Goal: Information Seeking & Learning: Learn about a topic

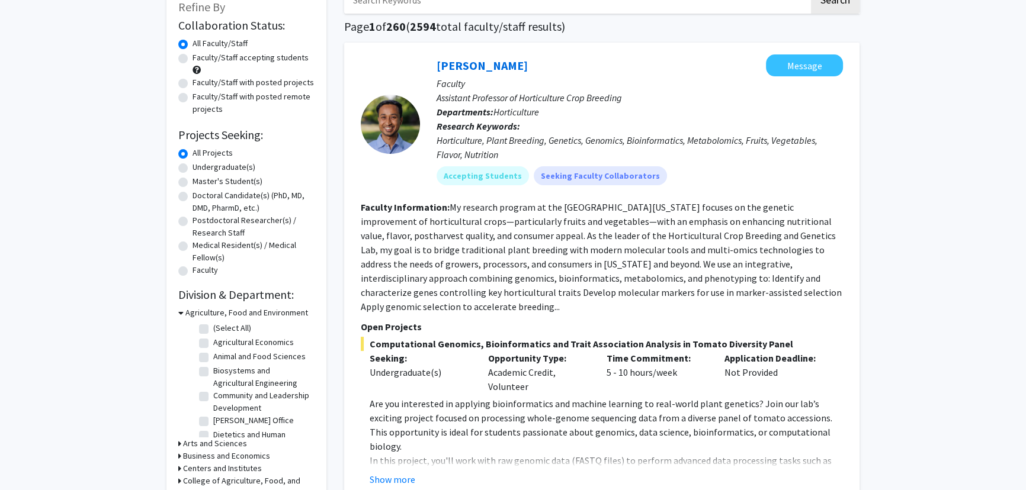
scroll to position [107, 0]
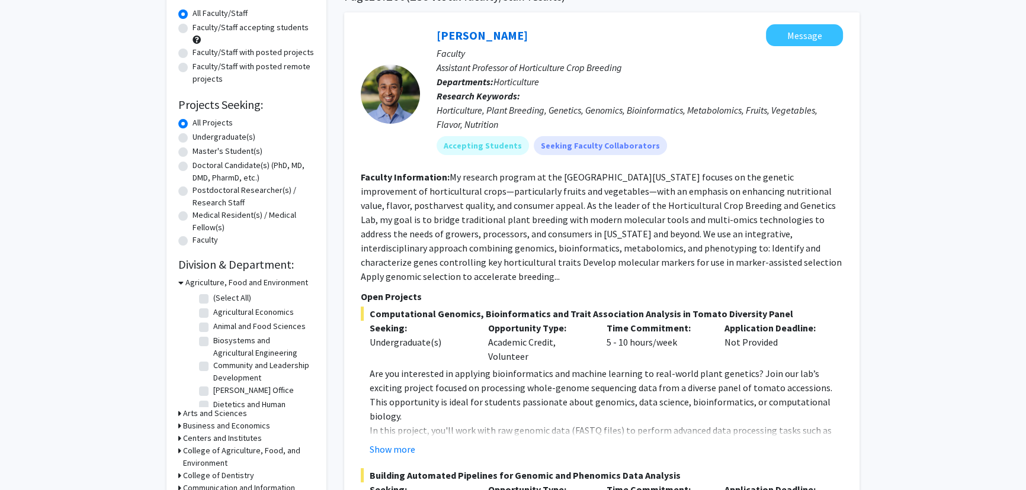
click at [192, 240] on label "Faculty" at bounding box center [204, 240] width 25 height 12
click at [192, 240] on input "Faculty" at bounding box center [196, 238] width 8 height 8
radio input "true"
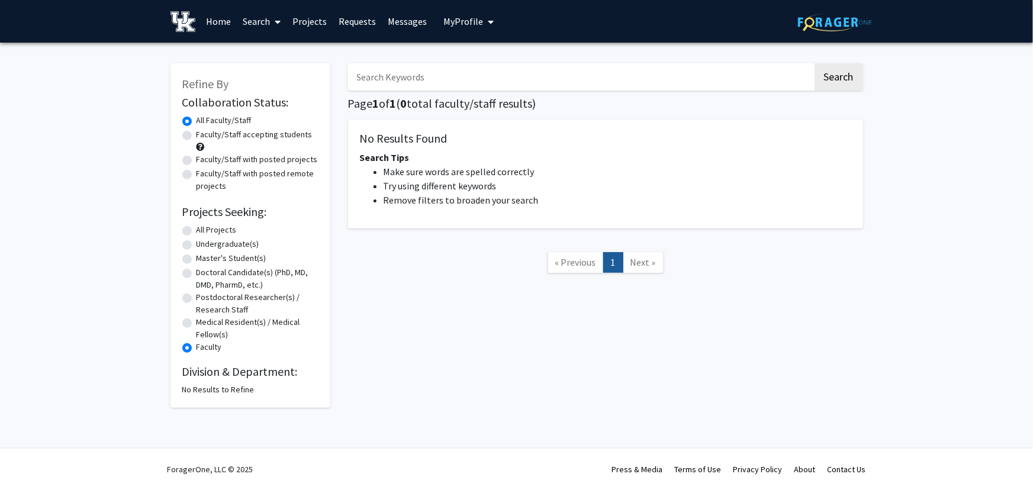
click at [197, 231] on label "All Projects" at bounding box center [217, 230] width 40 height 12
click at [197, 231] on input "All Projects" at bounding box center [201, 228] width 8 height 8
radio input "true"
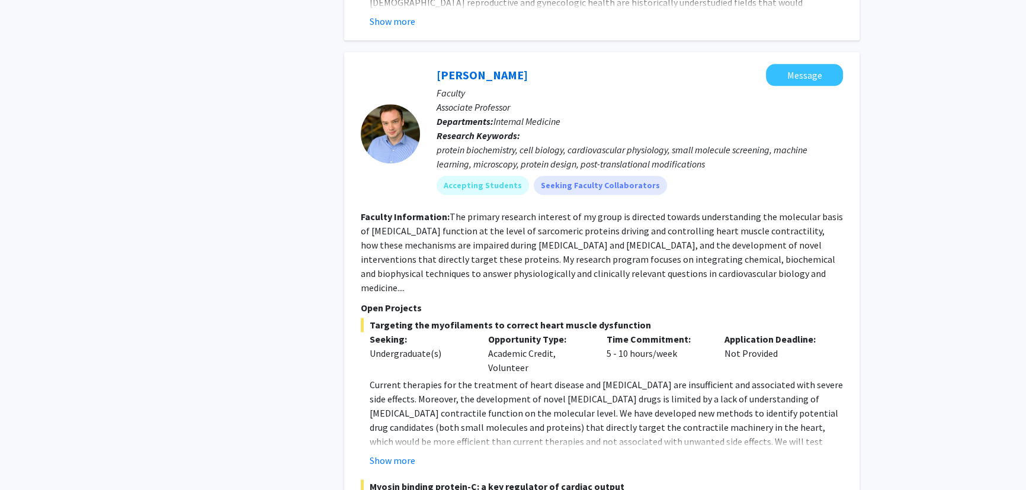
scroll to position [1938, 0]
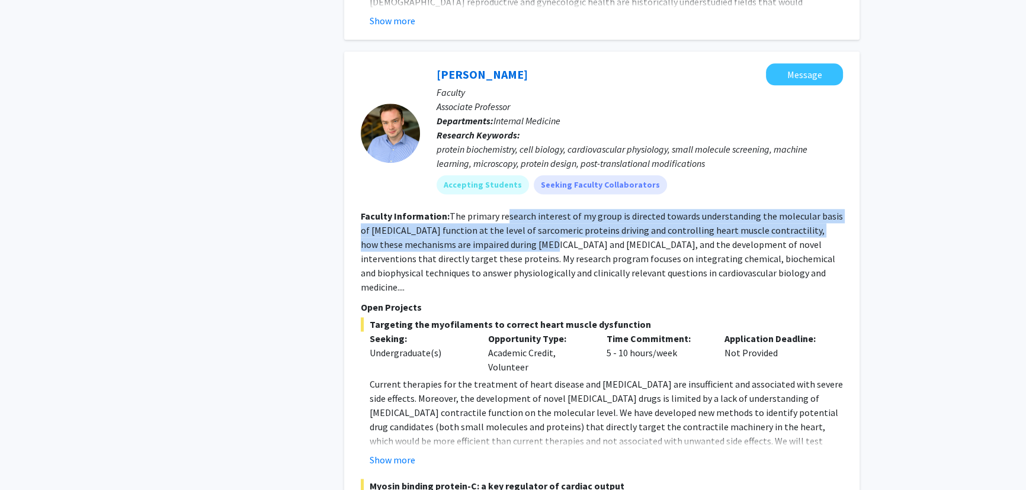
drag, startPoint x: 507, startPoint y: 164, endPoint x: 508, endPoint y: 189, distance: 24.9
click at [508, 210] on fg-read-more "The primary research interest of my group is directed towards understanding the…" at bounding box center [602, 251] width 482 height 83
drag, startPoint x: 516, startPoint y: 167, endPoint x: 516, endPoint y: 193, distance: 26.1
click at [516, 209] on section "Faculty Information: The primary research interest of my group is directed towa…" at bounding box center [602, 251] width 482 height 85
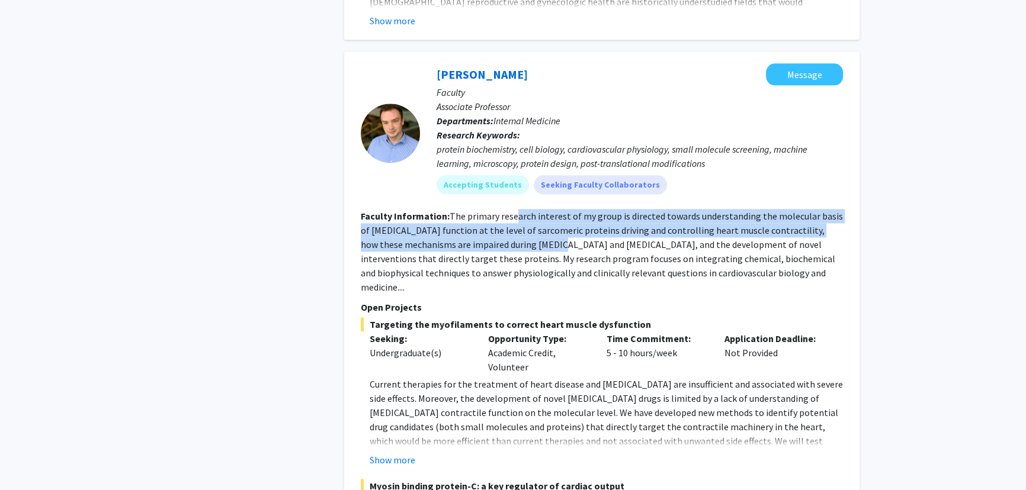
click at [516, 209] on section "Faculty Information: The primary research interest of my group is directed towa…" at bounding box center [602, 251] width 482 height 85
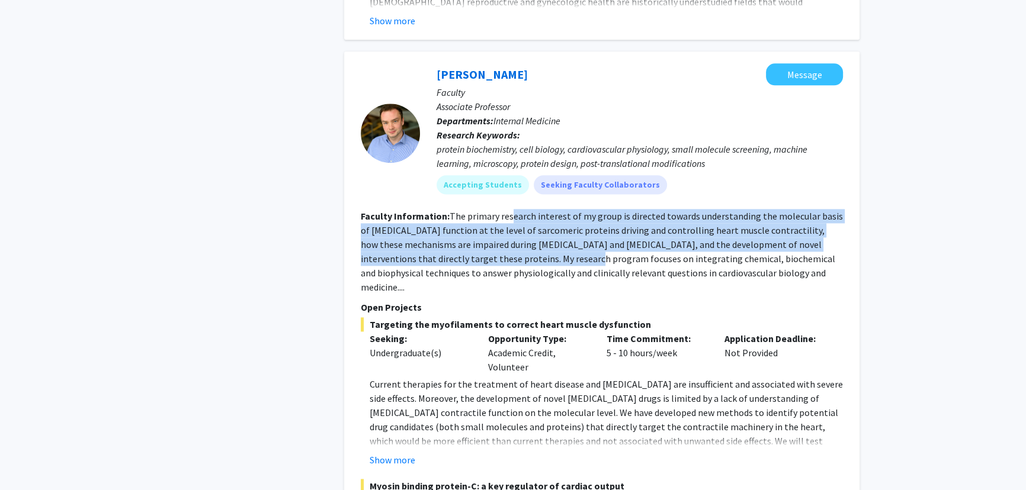
drag, startPoint x: 510, startPoint y: 163, endPoint x: 516, endPoint y: 194, distance: 31.5
click at [516, 209] on section "Faculty Information: The primary research interest of my group is directed towa…" at bounding box center [602, 251] width 482 height 85
drag, startPoint x: 512, startPoint y: 179, endPoint x: 516, endPoint y: 201, distance: 22.2
click at [516, 210] on fg-read-more "The primary research interest of my group is directed towards understanding the…" at bounding box center [602, 251] width 482 height 83
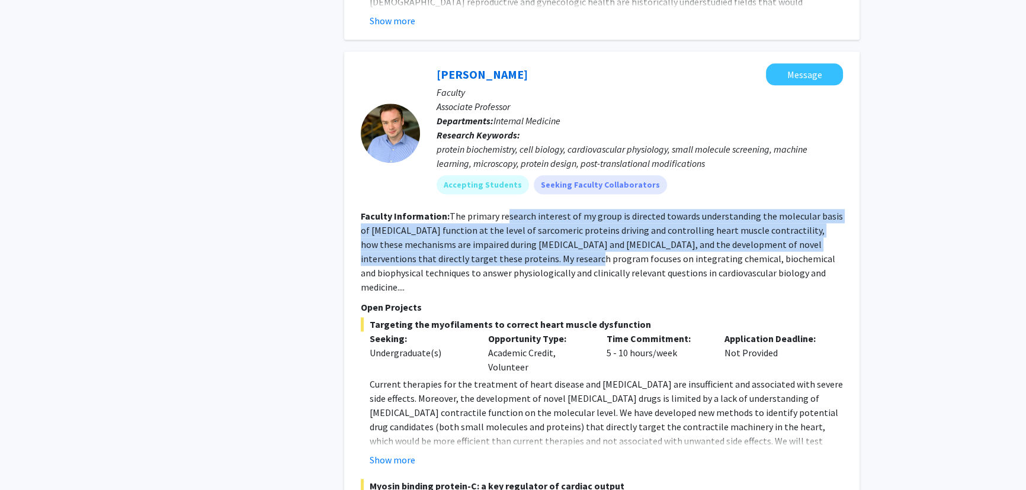
click at [516, 210] on fg-read-more "The primary research interest of my group is directed towards understanding the…" at bounding box center [602, 251] width 482 height 83
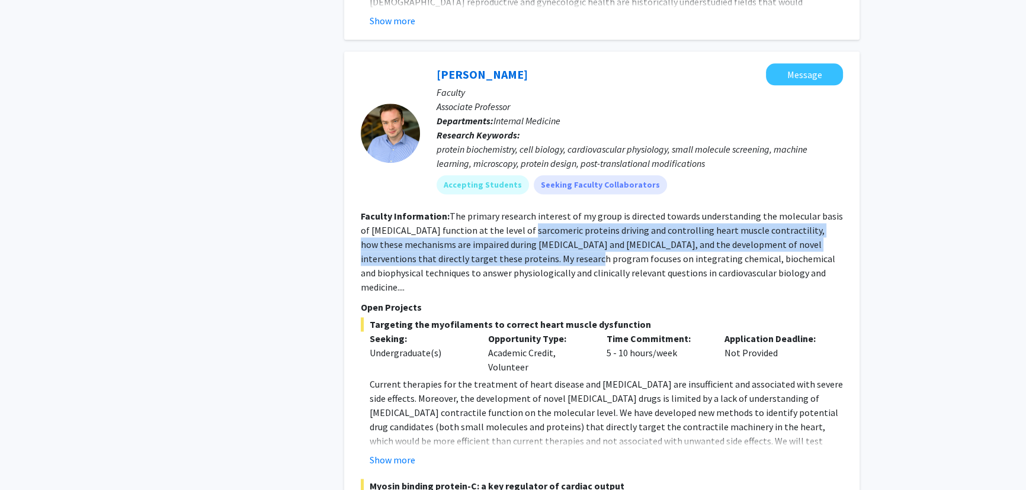
click at [517, 210] on fg-read-more "The primary research interest of my group is directed towards understanding the…" at bounding box center [602, 251] width 482 height 83
drag, startPoint x: 521, startPoint y: 186, endPoint x: 522, endPoint y: 206, distance: 20.2
click at [522, 210] on fg-read-more "The primary research interest of my group is directed towards understanding the…" at bounding box center [602, 251] width 482 height 83
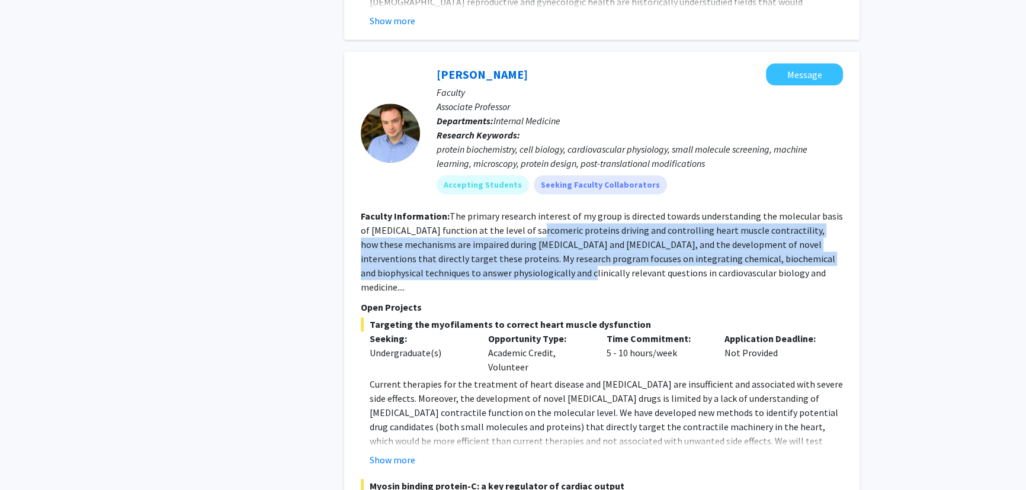
drag, startPoint x: 523, startPoint y: 189, endPoint x: 526, endPoint y: 213, distance: 23.8
click at [526, 213] on fg-read-more "The primary research interest of my group is directed towards understanding the…" at bounding box center [602, 251] width 482 height 83
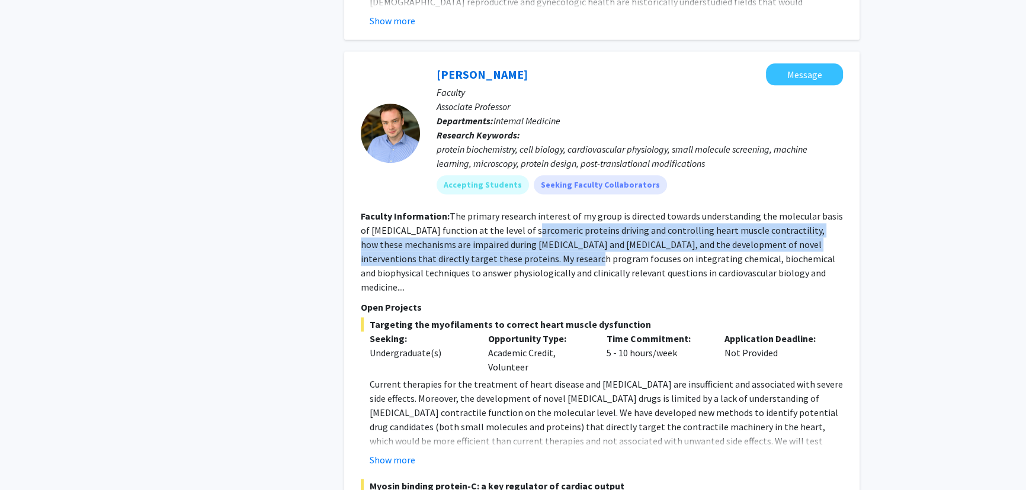
drag, startPoint x: 515, startPoint y: 179, endPoint x: 516, endPoint y: 206, distance: 27.3
click at [516, 209] on section "Faculty Information: The primary research interest of my group is directed towa…" at bounding box center [602, 251] width 482 height 85
click at [516, 210] on fg-read-more "The primary research interest of my group is directed towards understanding the…" at bounding box center [602, 251] width 482 height 83
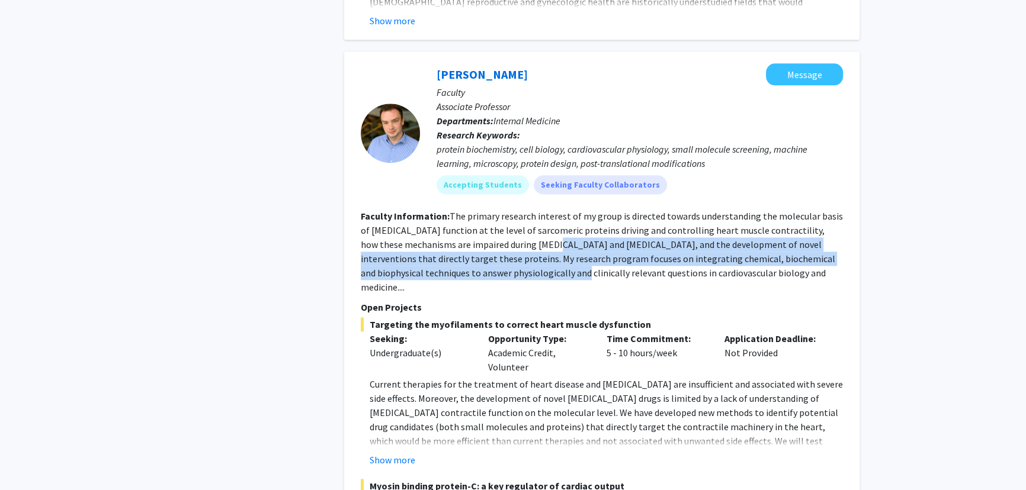
drag, startPoint x: 516, startPoint y: 193, endPoint x: 519, endPoint y: 210, distance: 17.3
click at [519, 210] on fg-read-more "The primary research interest of my group is directed towards understanding the…" at bounding box center [602, 251] width 482 height 83
click at [518, 210] on fg-read-more "The primary research interest of my group is directed towards understanding the…" at bounding box center [602, 251] width 482 height 83
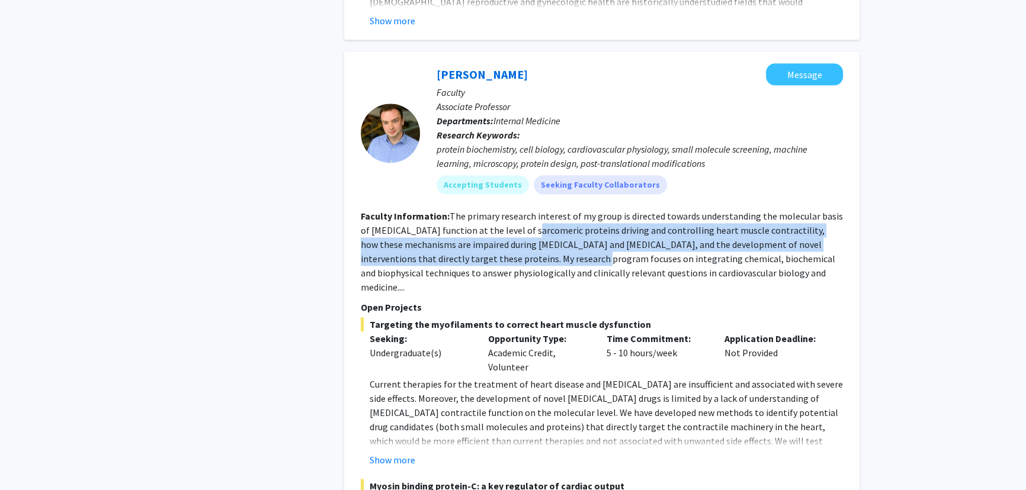
drag, startPoint x: 515, startPoint y: 182, endPoint x: 523, endPoint y: 206, distance: 25.5
click at [523, 209] on section "Faculty Information: The primary research interest of my group is directed towa…" at bounding box center [602, 251] width 482 height 85
click at [523, 210] on fg-read-more "The primary research interest of my group is directed towards understanding the…" at bounding box center [602, 251] width 482 height 83
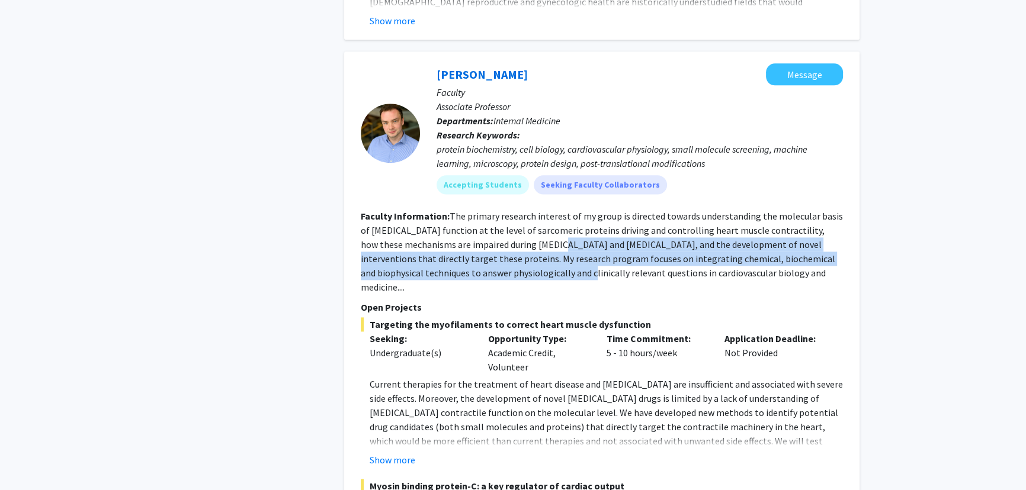
drag, startPoint x: 522, startPoint y: 193, endPoint x: 523, endPoint y: 213, distance: 19.6
click at [524, 216] on fg-read-more "The primary research interest of my group is directed towards understanding the…" at bounding box center [602, 251] width 482 height 83
click at [521, 210] on fg-read-more "The primary research interest of my group is directed towards understanding the…" at bounding box center [602, 251] width 482 height 83
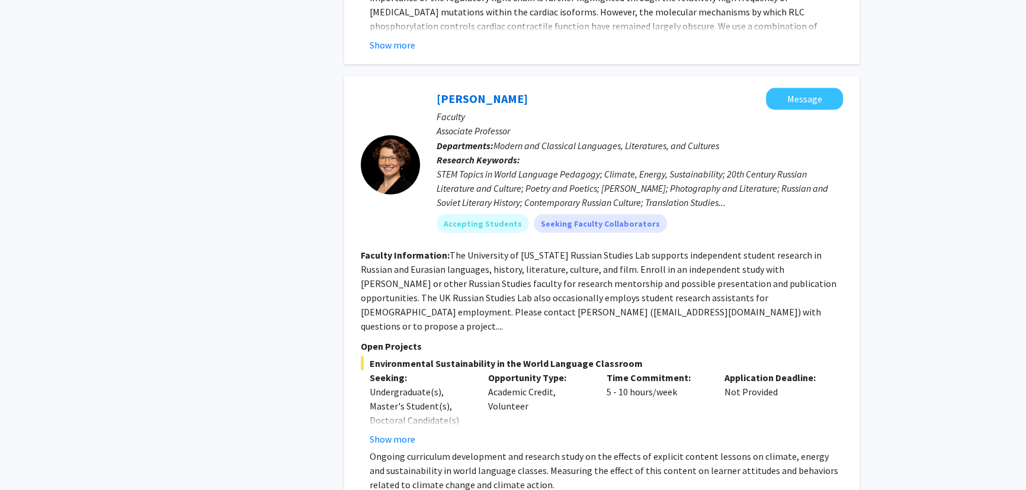
scroll to position [2691, 0]
